Goal: Transaction & Acquisition: Purchase product/service

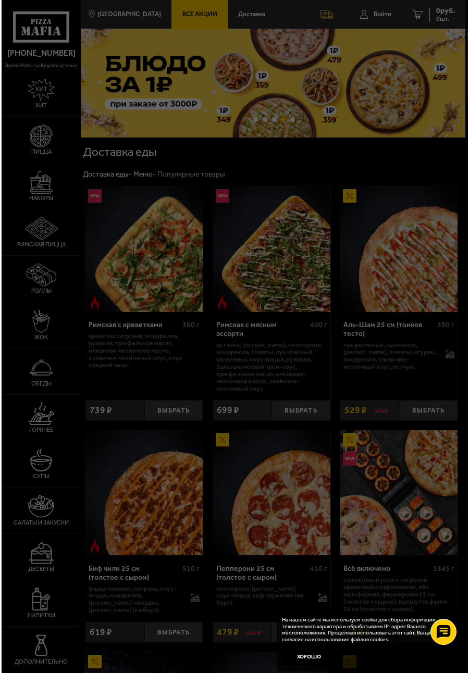
scroll to position [415, 131]
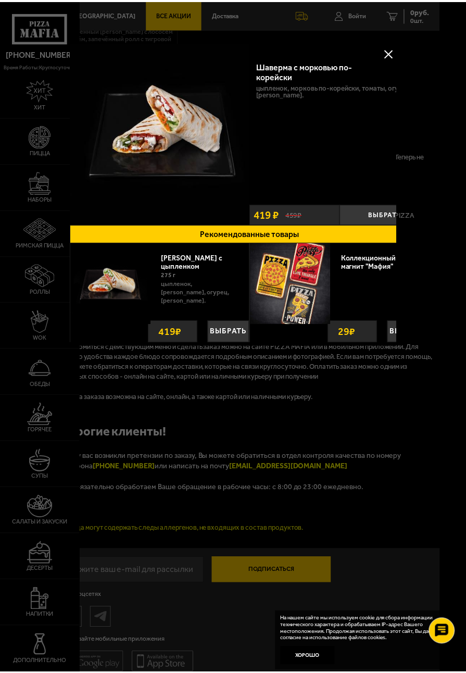
scroll to position [1242, 0]
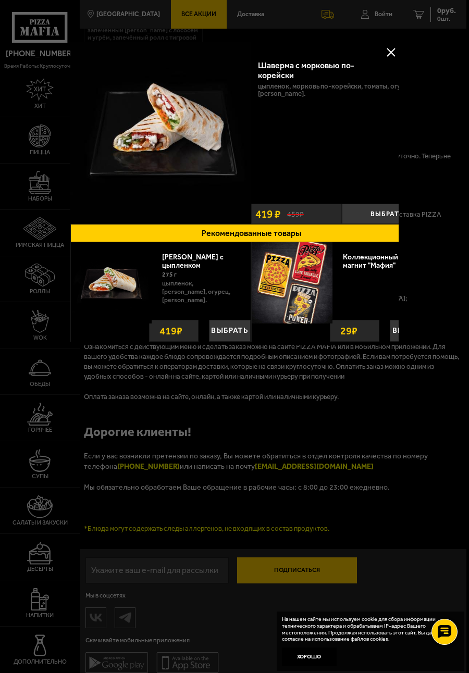
click at [390, 46] on button at bounding box center [391, 52] width 16 height 16
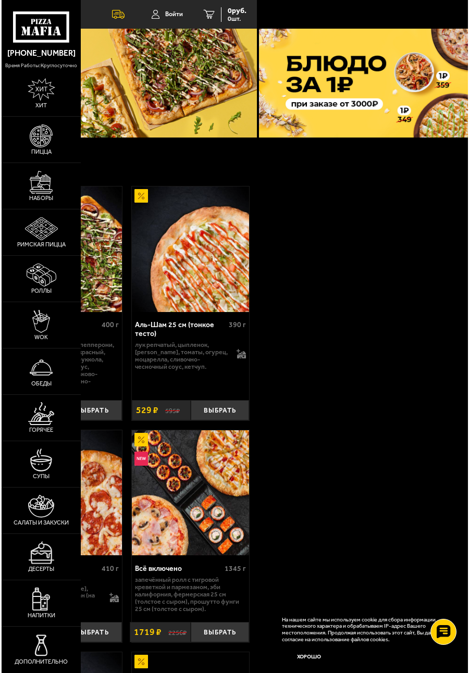
scroll to position [168, 0]
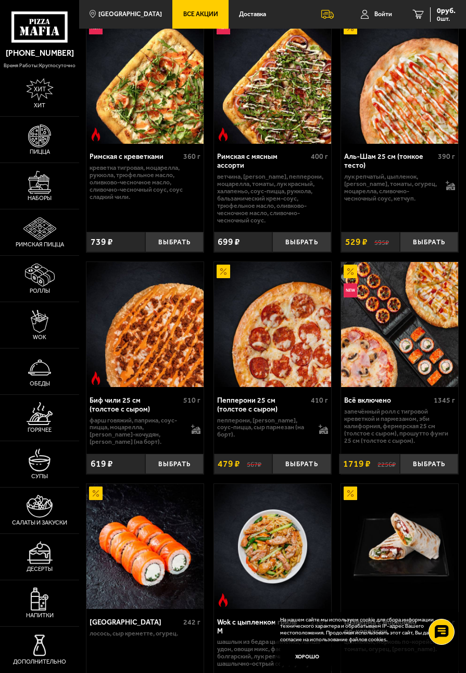
click at [190, 384] on img at bounding box center [144, 324] width 117 height 125
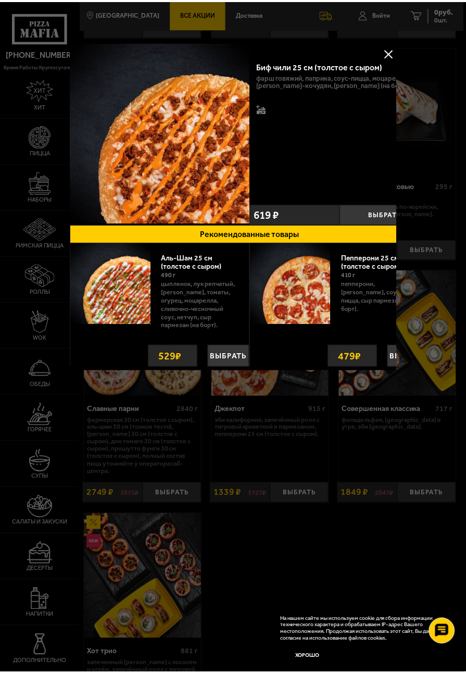
scroll to position [1242, 32]
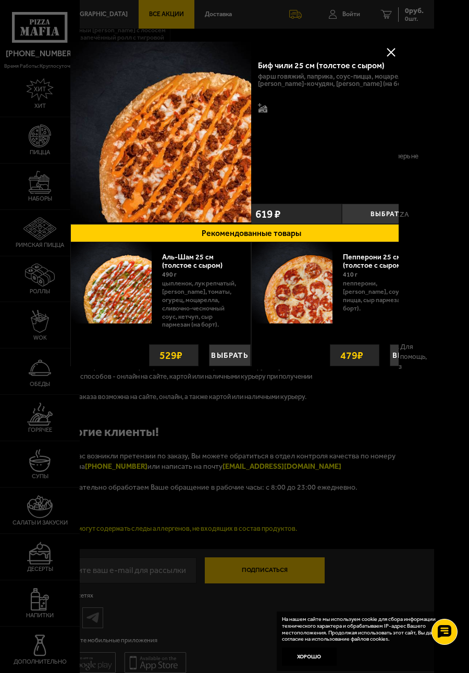
click at [257, 562] on div at bounding box center [234, 336] width 469 height 673
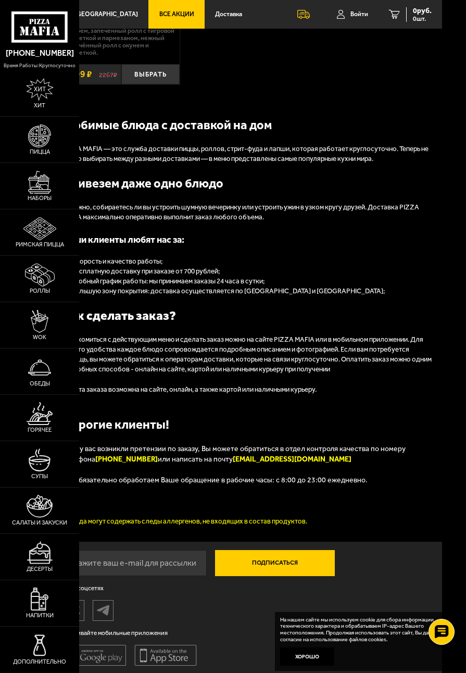
scroll to position [1242, 0]
